Goal: Transaction & Acquisition: Purchase product/service

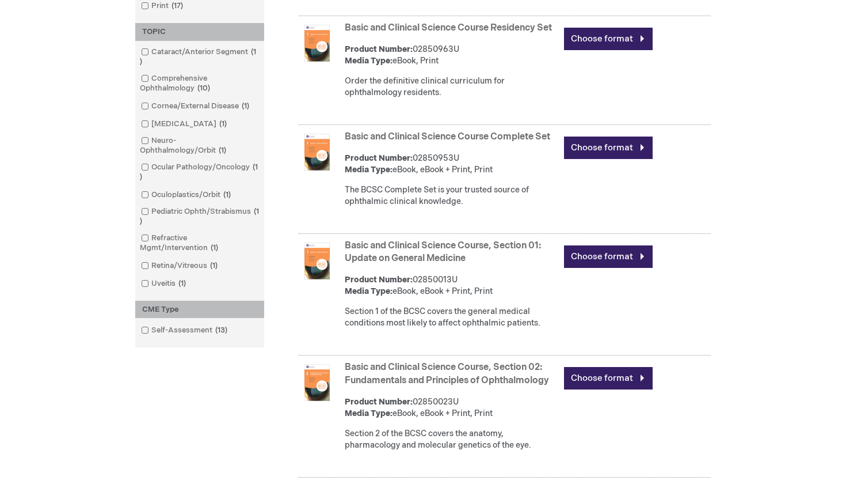
scroll to position [385, 0]
click at [398, 250] on link "Basic and Clinical Science Course, Section 01: Update on General Medicine" at bounding box center [443, 252] width 196 height 24
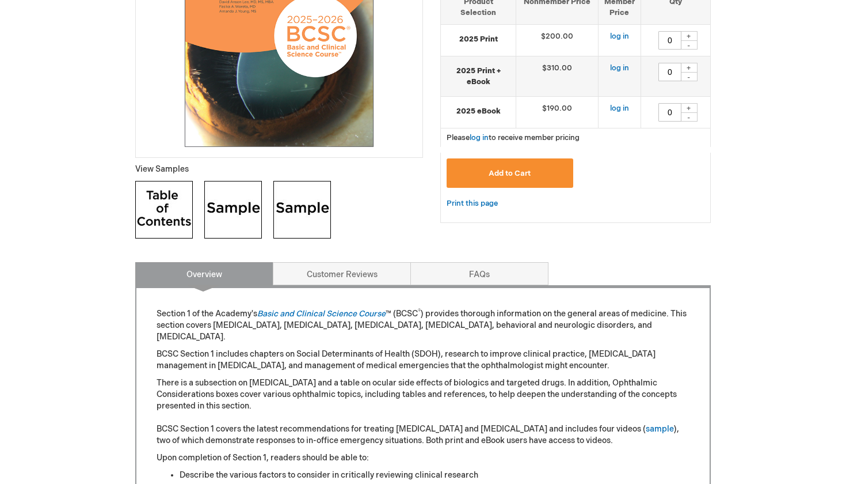
scroll to position [233, 0]
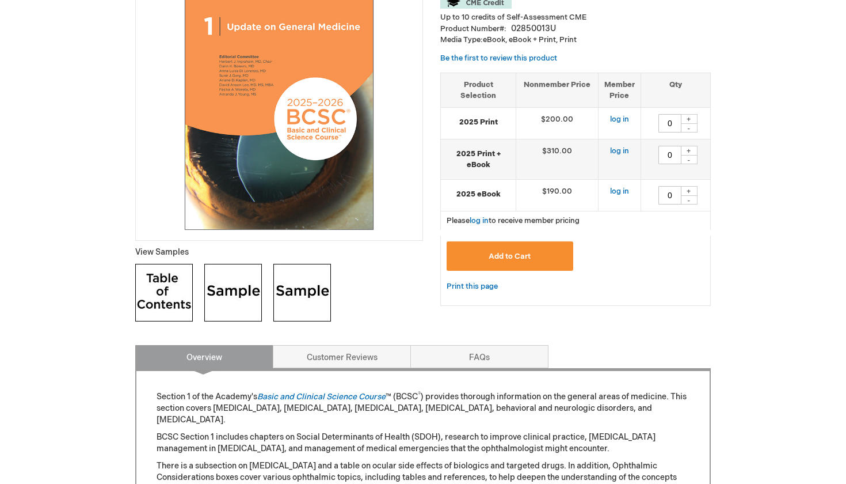
click at [159, 270] on img at bounding box center [164, 293] width 58 height 58
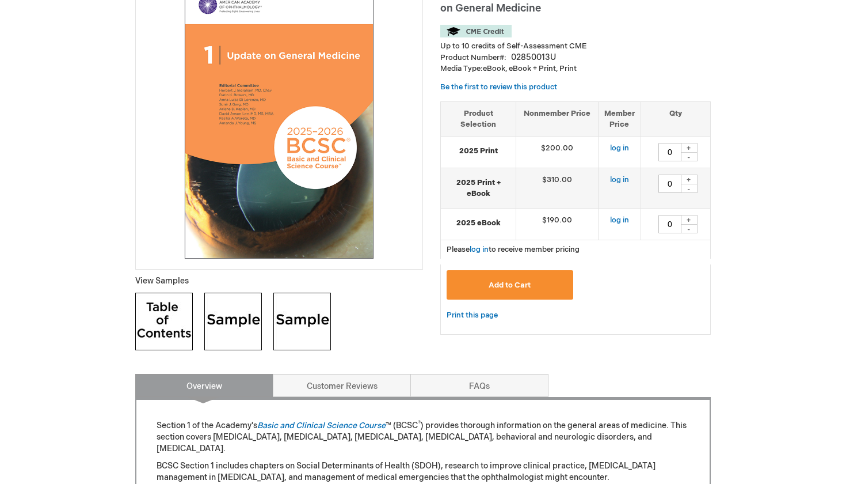
scroll to position [196, 0]
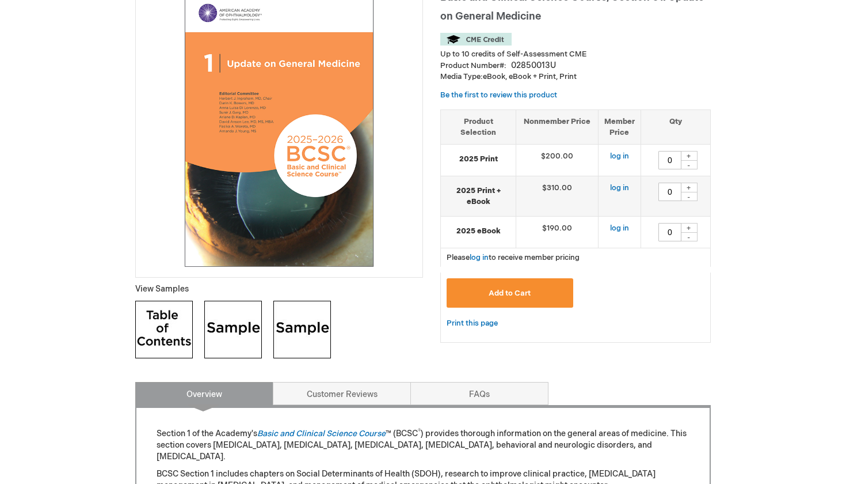
click at [232, 320] on img at bounding box center [233, 330] width 58 height 58
click at [308, 324] on img at bounding box center [302, 330] width 58 height 58
click at [480, 294] on button "Add to Cart" at bounding box center [510, 292] width 127 height 29
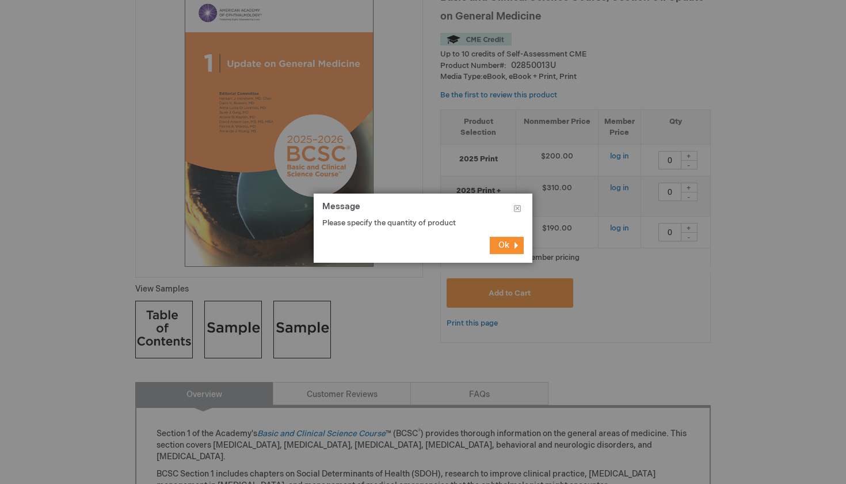
click at [496, 248] on button "Ok" at bounding box center [507, 245] width 34 height 17
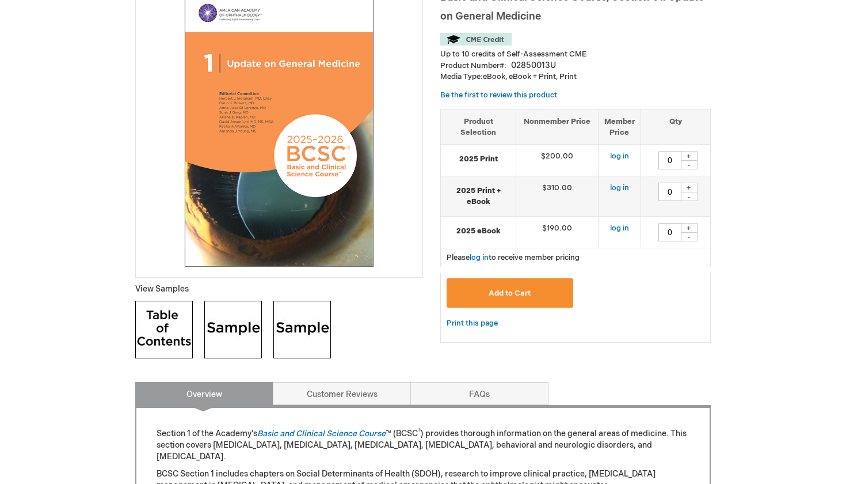
click at [689, 154] on div "+" at bounding box center [689, 156] width 17 height 10
type input "1"
click at [535, 281] on button "Add to Cart" at bounding box center [510, 292] width 127 height 29
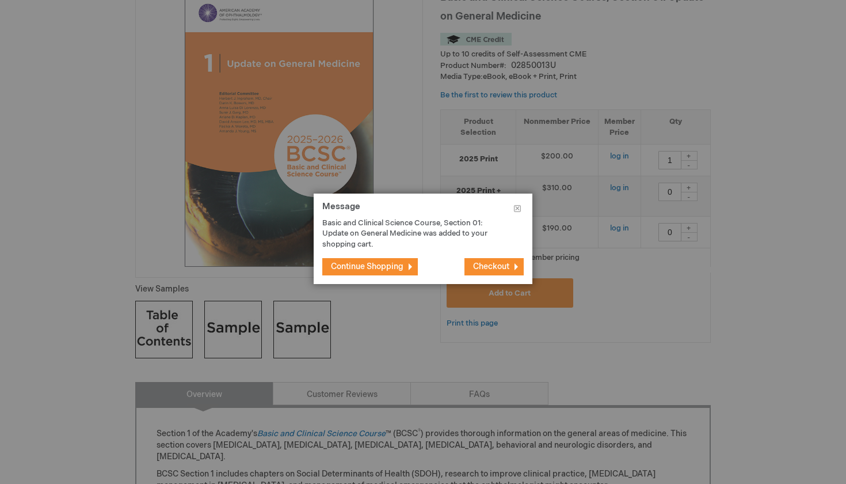
click at [395, 266] on span "Continue Shopping" at bounding box center [367, 266] width 73 height 10
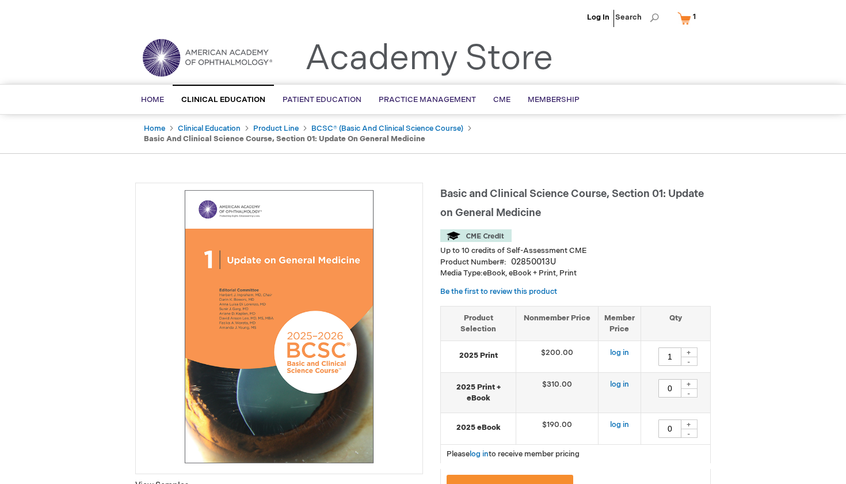
scroll to position [0, 0]
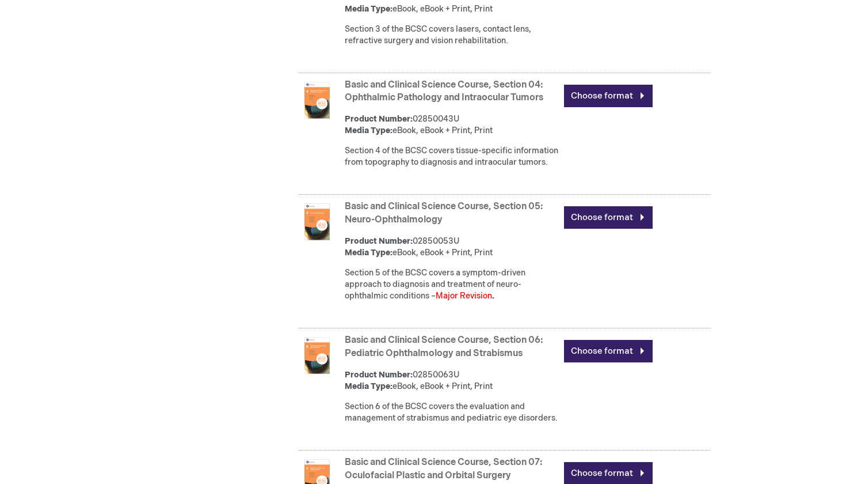
scroll to position [912, 0]
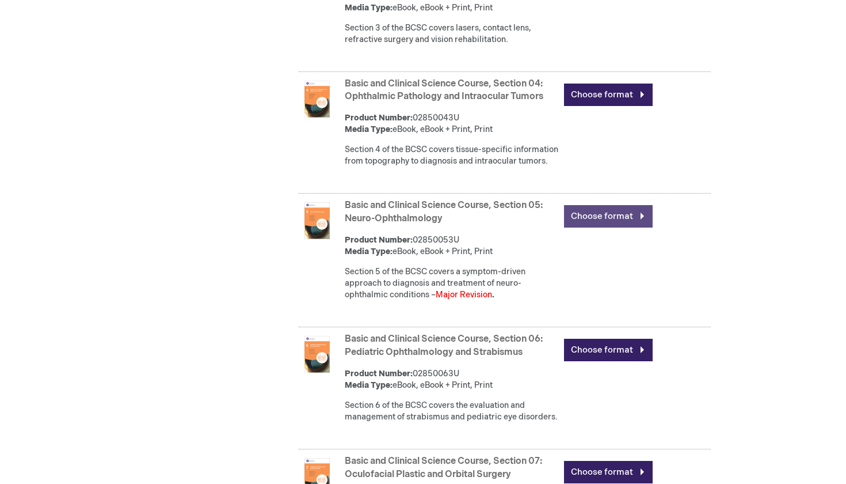
click at [579, 227] on link "Choose format" at bounding box center [608, 216] width 89 height 22
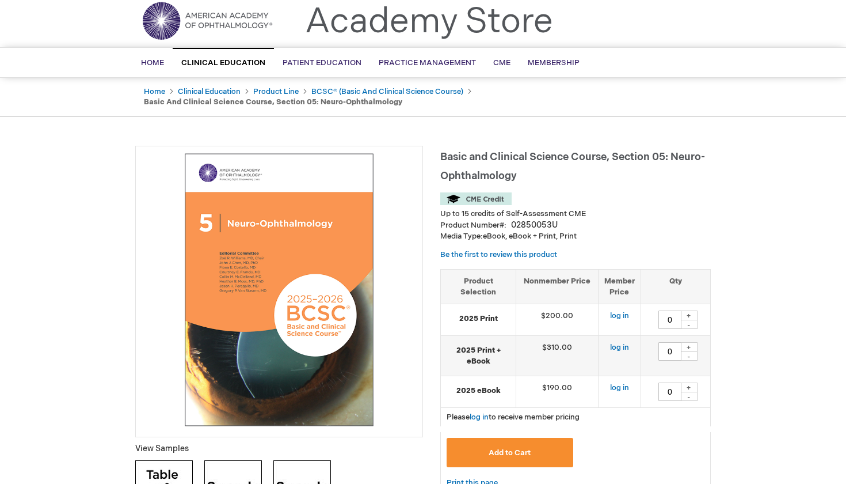
scroll to position [39, 0]
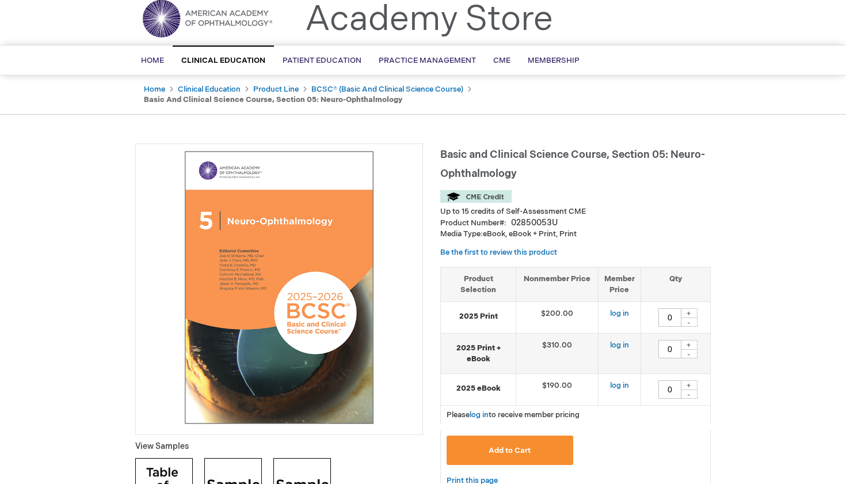
click at [689, 311] on div "+" at bounding box center [689, 313] width 17 height 10
type input "1"
click at [534, 451] on button "Add to Cart" at bounding box center [510, 449] width 127 height 29
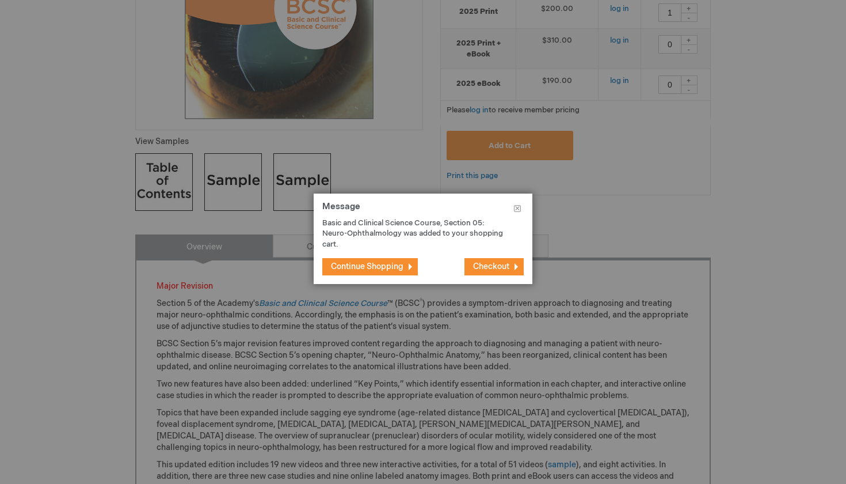
scroll to position [394, 0]
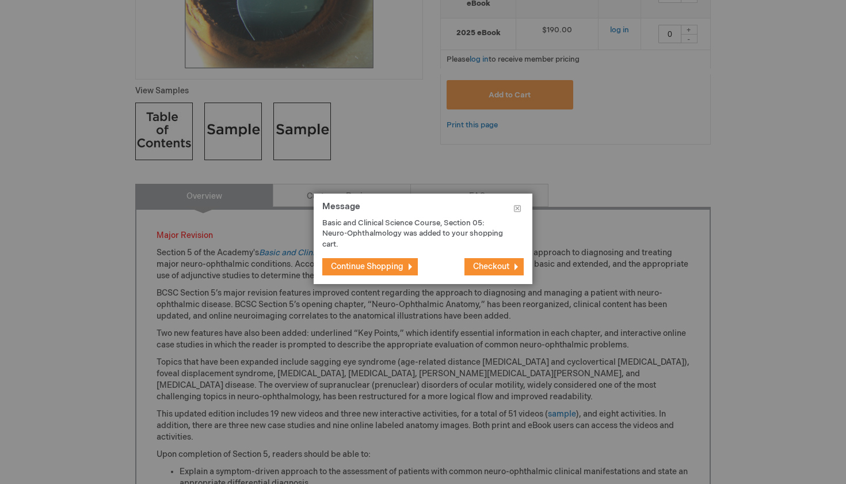
click at [382, 267] on span "Continue Shopping" at bounding box center [367, 266] width 73 height 10
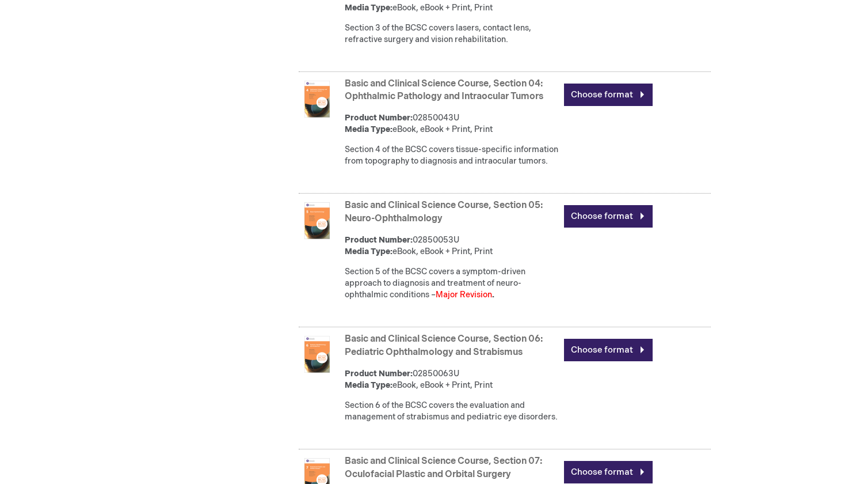
click at [455, 224] on link "Basic and Clinical Science Course, Section 05: Neuro-Ophthalmology" at bounding box center [444, 212] width 198 height 24
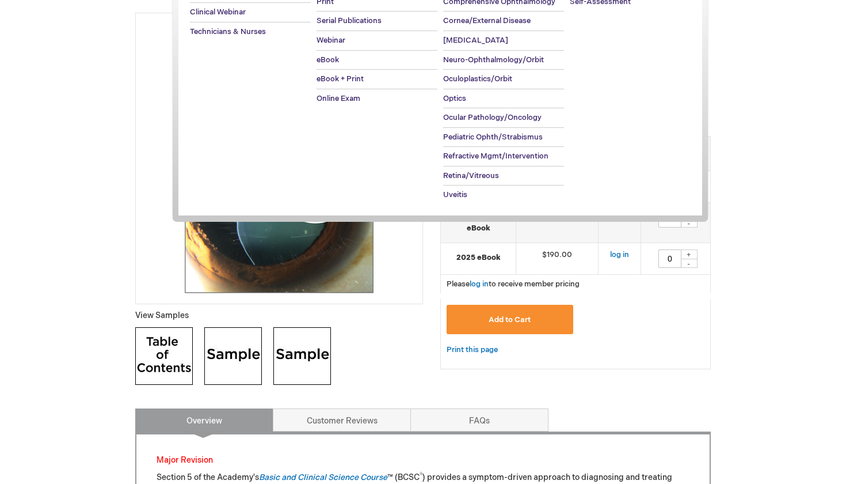
scroll to position [189, 0]
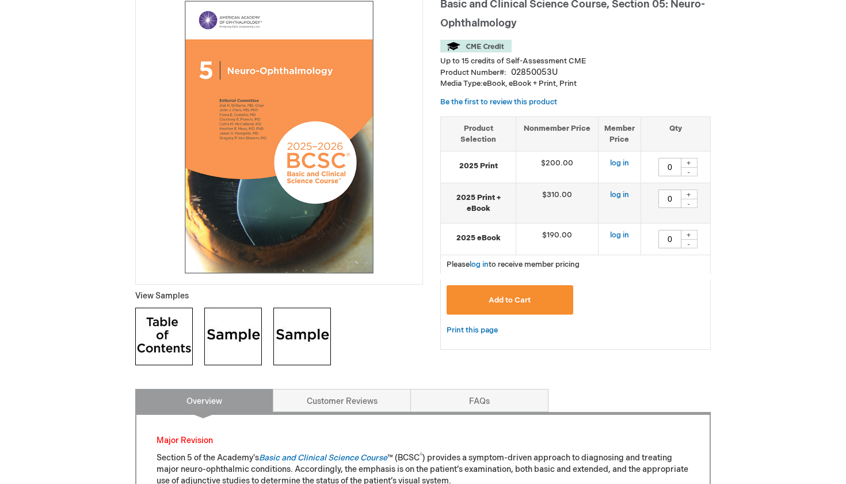
click at [307, 333] on img at bounding box center [302, 336] width 58 height 58
